Goal: Task Accomplishment & Management: Use online tool/utility

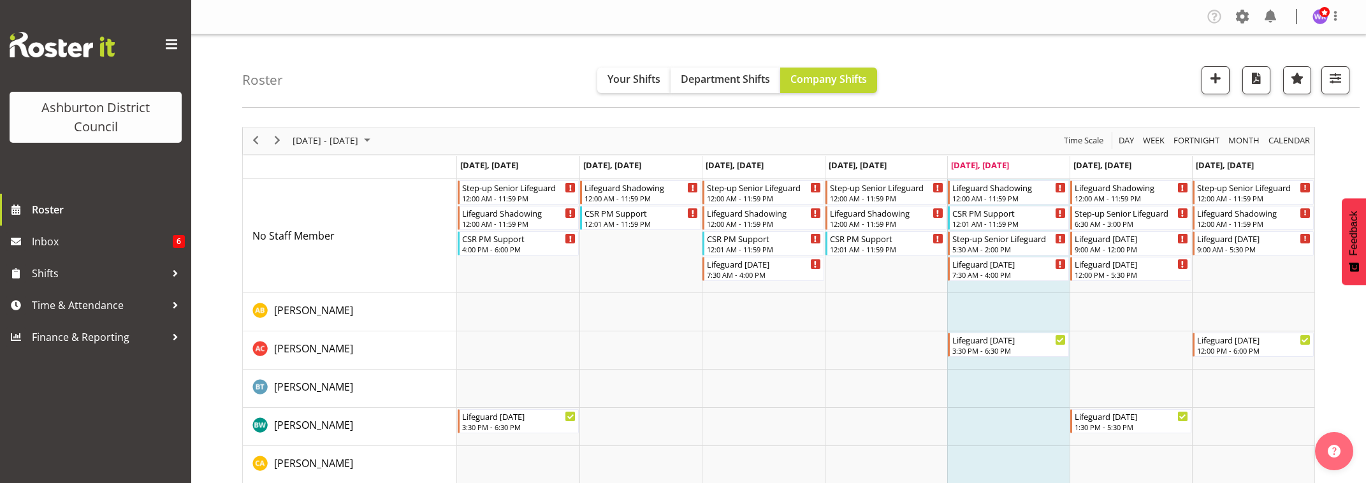
scroll to position [1275, 0]
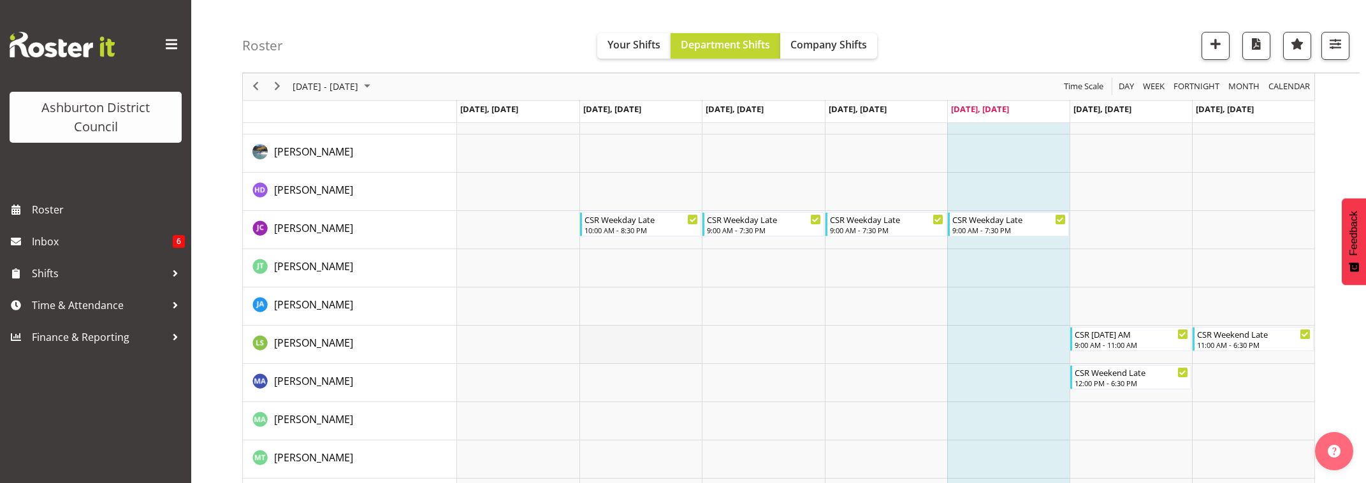
scroll to position [242, 0]
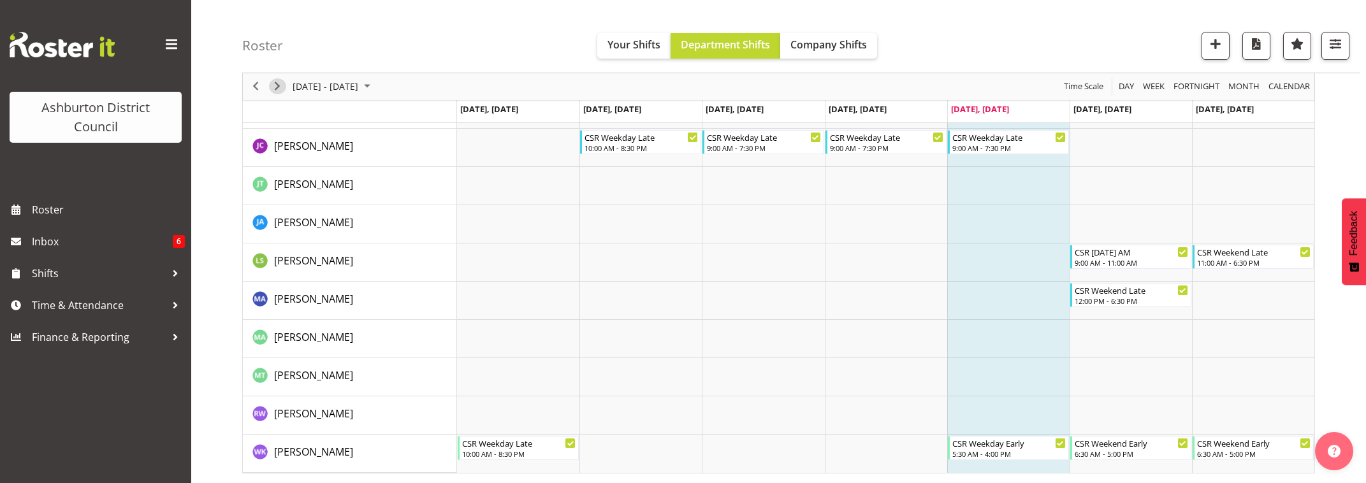
click at [276, 85] on span "Next" at bounding box center [277, 87] width 15 height 16
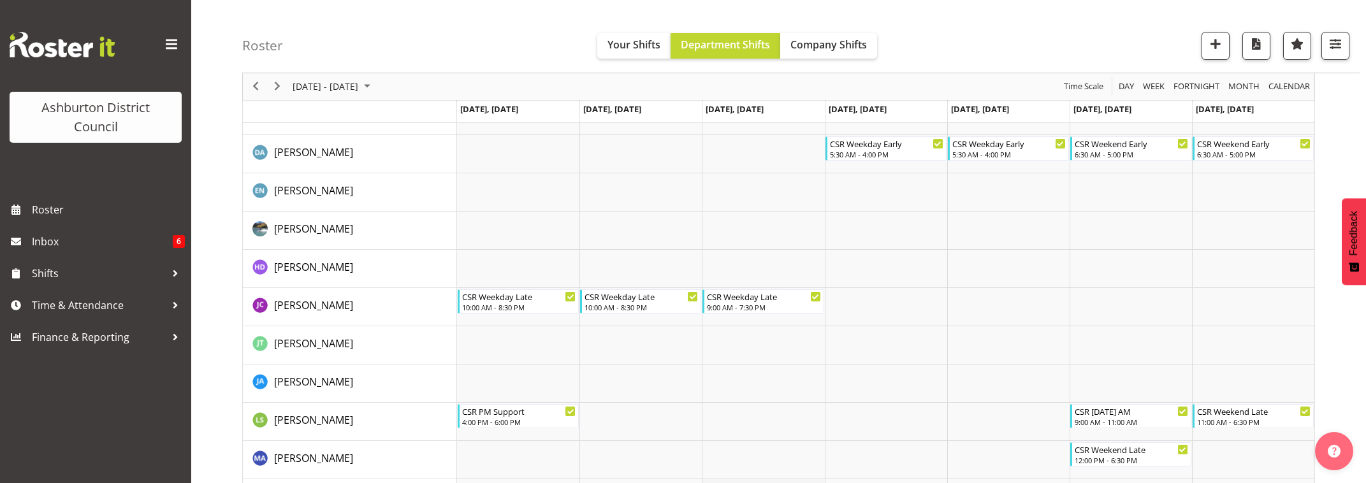
scroll to position [242, 0]
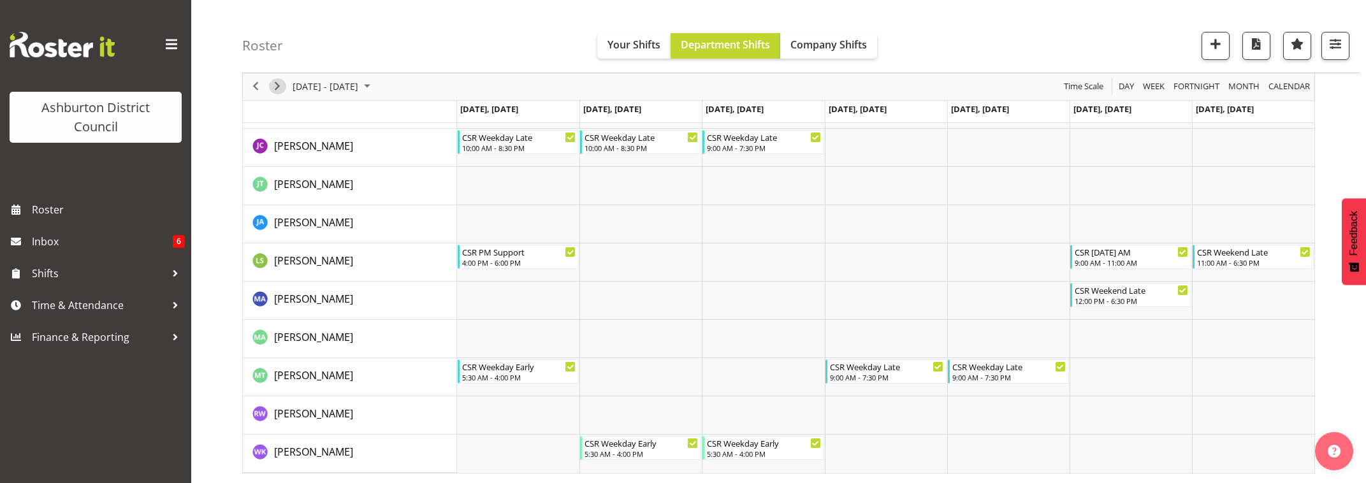
click at [277, 89] on span "Next" at bounding box center [277, 87] width 15 height 16
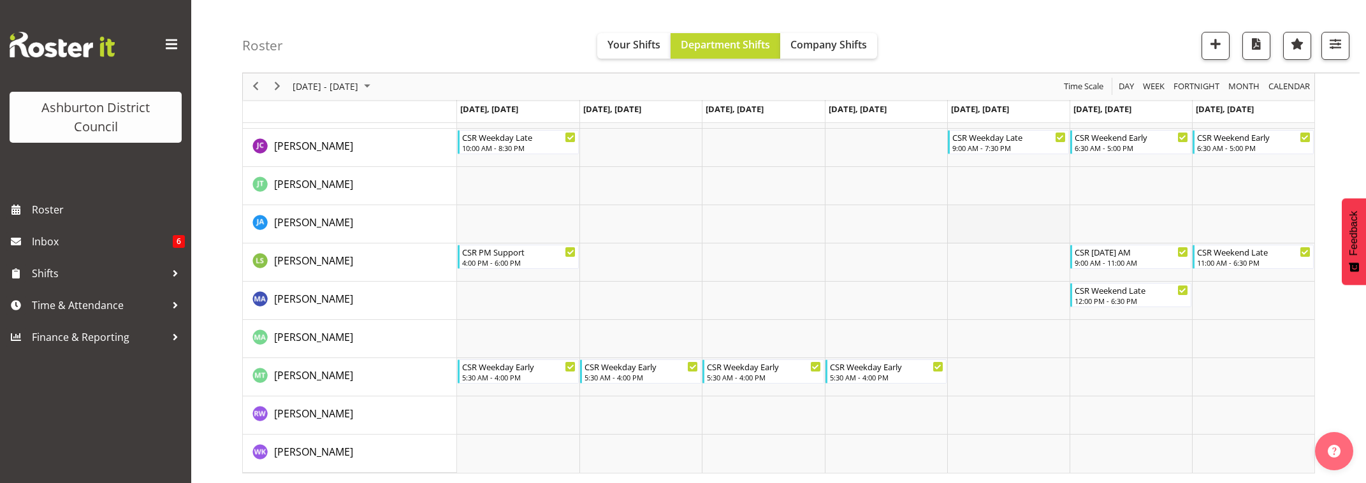
scroll to position [29, 0]
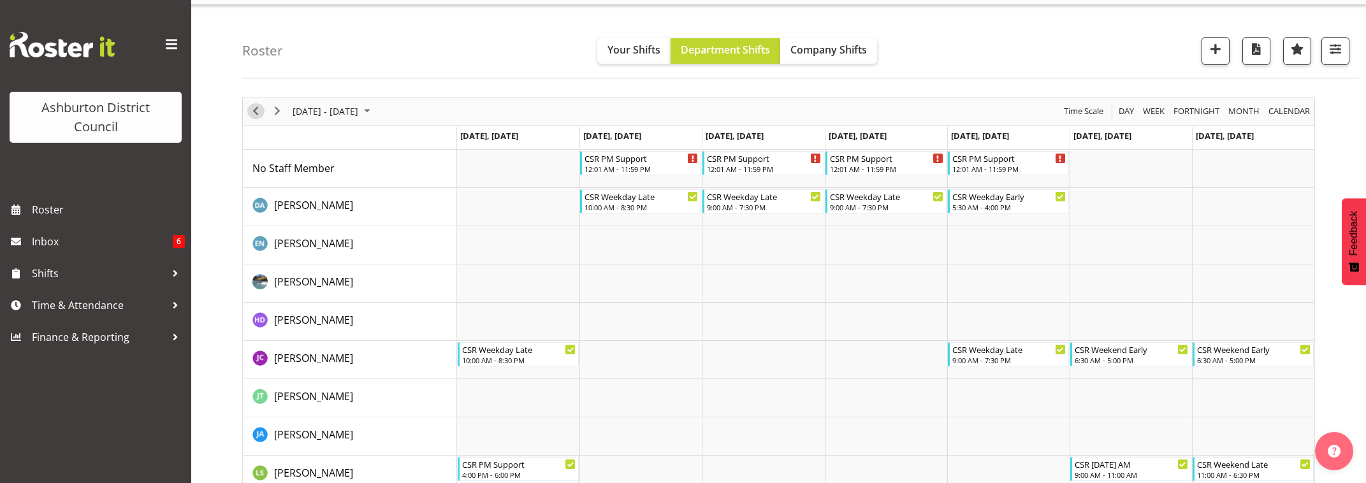
drag, startPoint x: 254, startPoint y: 112, endPoint x: 793, endPoint y: 331, distance: 582.4
click at [254, 112] on span "Previous" at bounding box center [255, 111] width 15 height 16
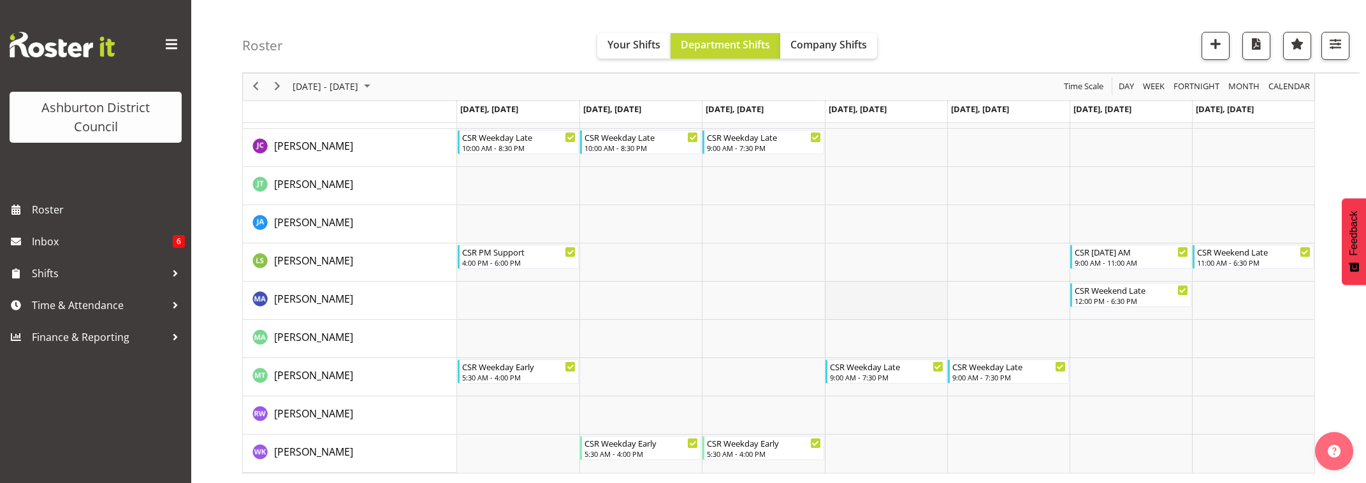
scroll to position [82, 0]
